Goal: Navigation & Orientation: Find specific page/section

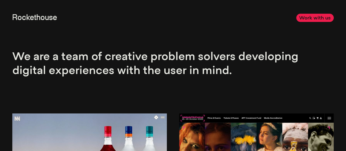
click at [26, 18] on link "Rockethouse" at bounding box center [34, 18] width 45 height 8
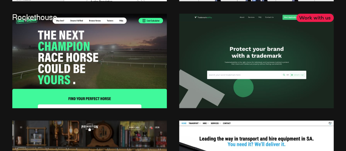
scroll to position [1165, 0]
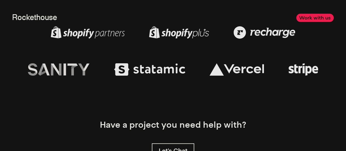
scroll to position [3151, 0]
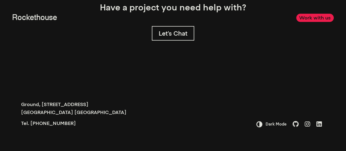
click at [308, 121] on icon at bounding box center [306, 124] width 5 height 6
click at [317, 19] on link "Work with us" at bounding box center [314, 18] width 37 height 8
click at [260, 123] on icon at bounding box center [259, 124] width 6 height 6
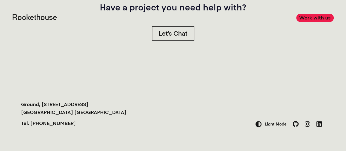
click at [260, 123] on icon at bounding box center [258, 124] width 6 height 6
